Goal: Find specific page/section: Find specific page/section

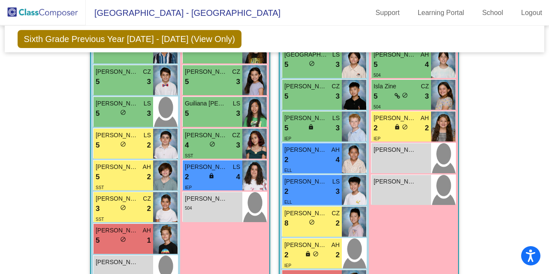
scroll to position [494, 0]
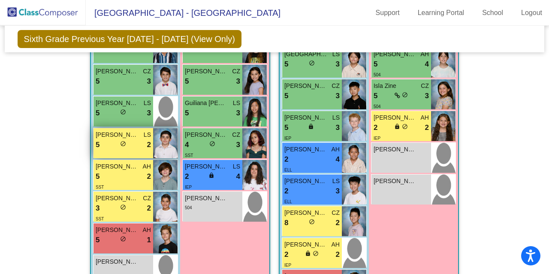
click at [125, 143] on div "5 lock do_not_disturb_alt 2" at bounding box center [123, 144] width 55 height 11
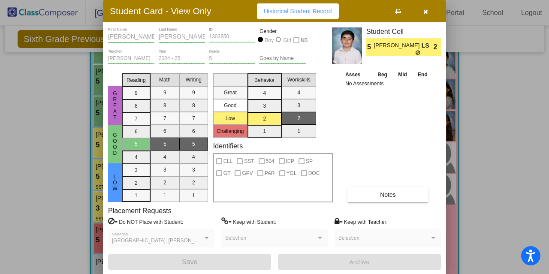
click at [425, 13] on icon "button" at bounding box center [426, 12] width 5 height 6
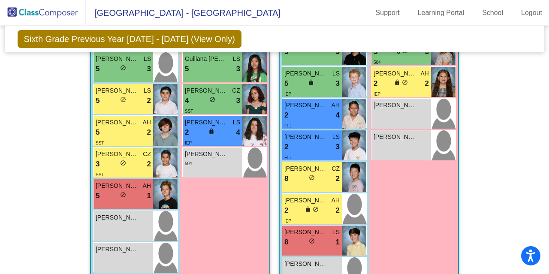
scroll to position [538, 0]
click at [177, 229] on div "[PERSON_NAME] Sha CZ 8 lock do_not_disturb_alt 4 [PERSON_NAME] [PERSON_NAME] 8 …" at bounding box center [135, 5] width 89 height 540
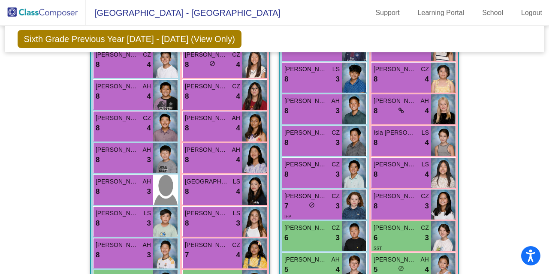
scroll to position [224, 0]
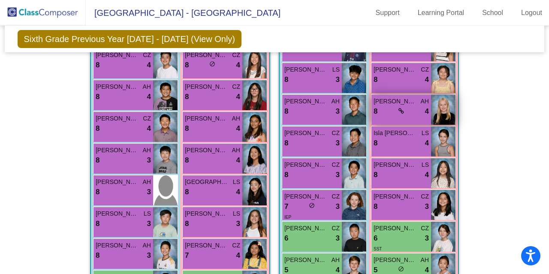
click at [399, 111] on icon at bounding box center [402, 111] width 6 height 6
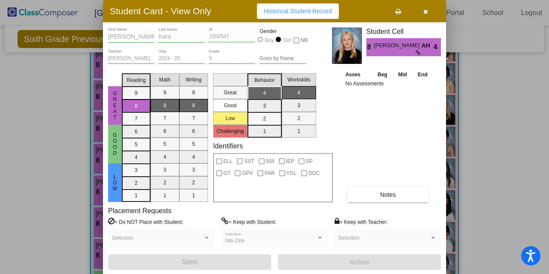
click at [427, 14] on icon "button" at bounding box center [426, 12] width 5 height 6
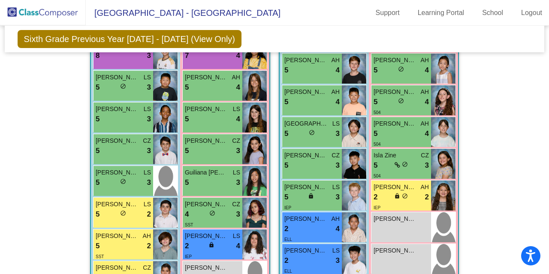
scroll to position [425, 0]
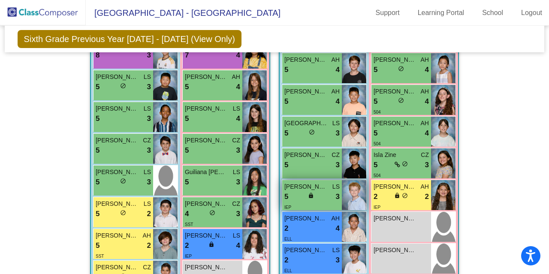
click at [311, 193] on span "lock" at bounding box center [311, 196] width 6 height 6
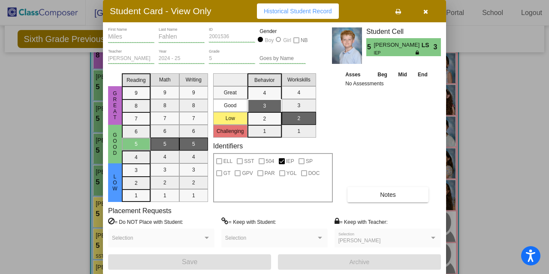
click at [434, 236] on div at bounding box center [434, 238] width 8 height 6
click at [425, 12] on icon "button" at bounding box center [426, 12] width 5 height 6
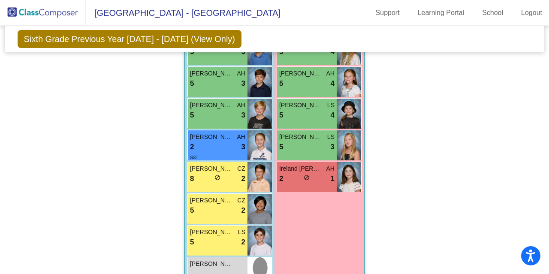
scroll to position [1099, 0]
click at [208, 178] on div "8 lock do_not_disturb_alt 2" at bounding box center [217, 178] width 55 height 11
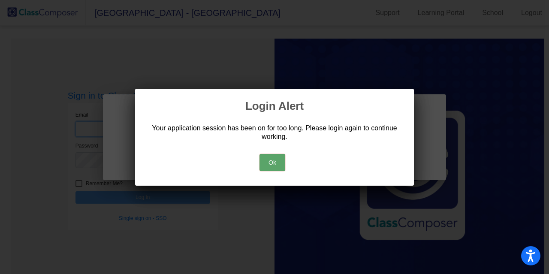
type input "[EMAIL_ADDRESS][DOMAIN_NAME]"
click at [275, 164] on button "Ok" at bounding box center [273, 162] width 26 height 17
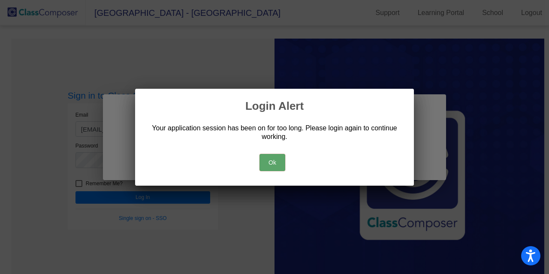
click at [268, 163] on button "Ok" at bounding box center [273, 162] width 26 height 17
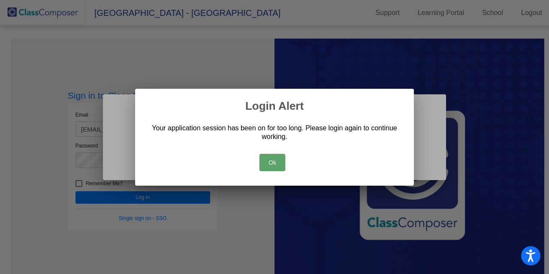
click at [139, 197] on div at bounding box center [274, 137] width 549 height 274
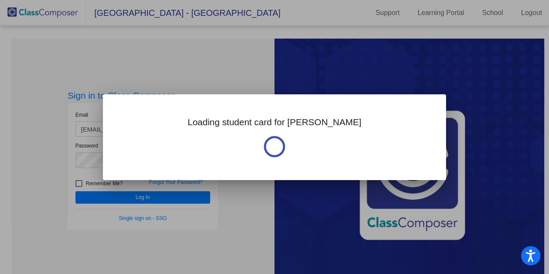
click at [367, 64] on div at bounding box center [274, 137] width 549 height 274
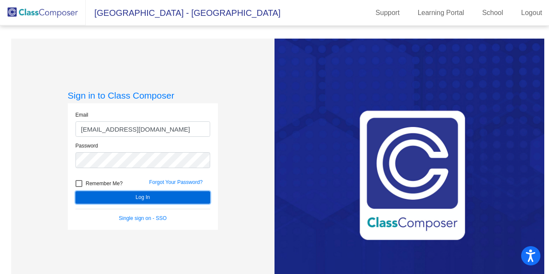
click at [140, 197] on button "Log In" at bounding box center [143, 197] width 135 height 12
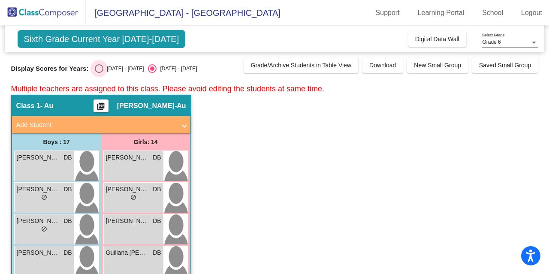
click at [99, 70] on div "Select an option" at bounding box center [99, 68] width 9 height 9
click at [99, 73] on input "[DATE] - [DATE]" at bounding box center [99, 73] width 0 height 0
radio input "true"
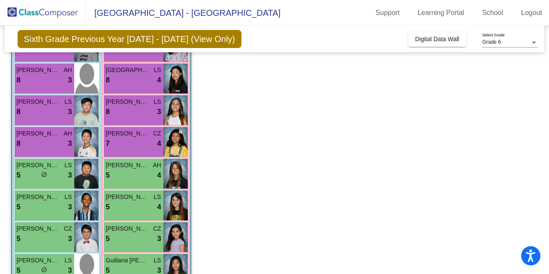
scroll to position [282, 0]
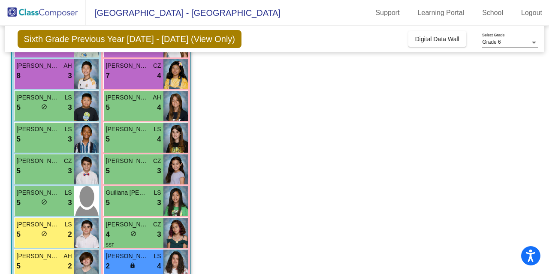
click at [502, 39] on div "Grade 6" at bounding box center [506, 42] width 48 height 6
click at [496, 45] on span "Grade 6" at bounding box center [510, 42] width 56 height 15
click at [533, 42] on div at bounding box center [534, 43] width 4 height 2
click at [434, 44] on div at bounding box center [274, 137] width 549 height 274
click at [430, 37] on span "Digital Data Wall" at bounding box center [437, 39] width 44 height 7
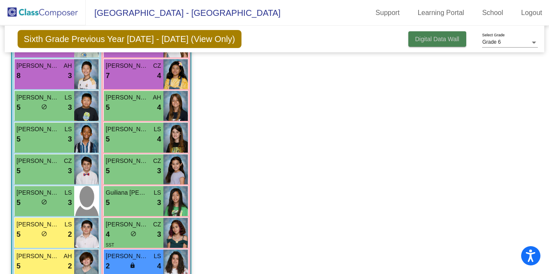
click at [430, 37] on div "Sixth Grade Previous Year [DATE] - [DATE] (View Only) Add, Move, or Retain Stud…" at bounding box center [275, 39] width 540 height 27
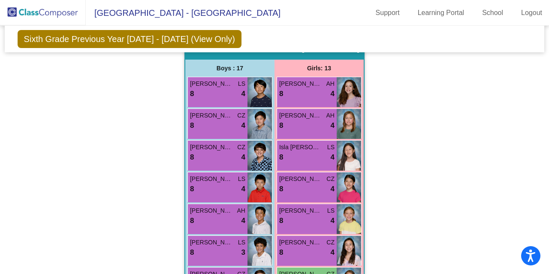
scroll to position [803, 0]
